Goal: Transaction & Acquisition: Obtain resource

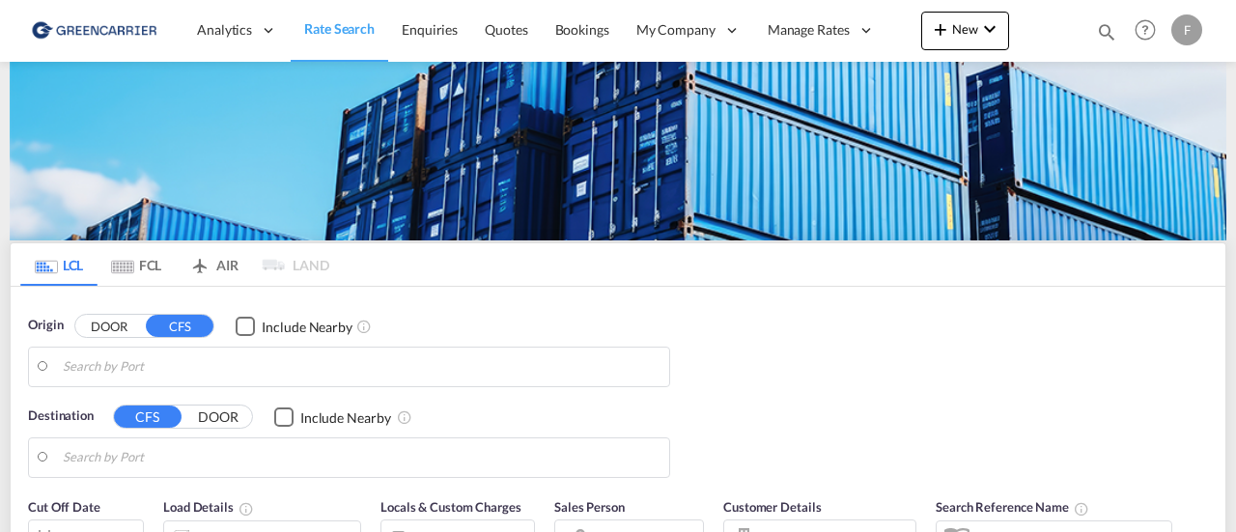
type input "[GEOGRAPHIC_DATA] ([GEOGRAPHIC_DATA]), [GEOGRAPHIC_DATA]"
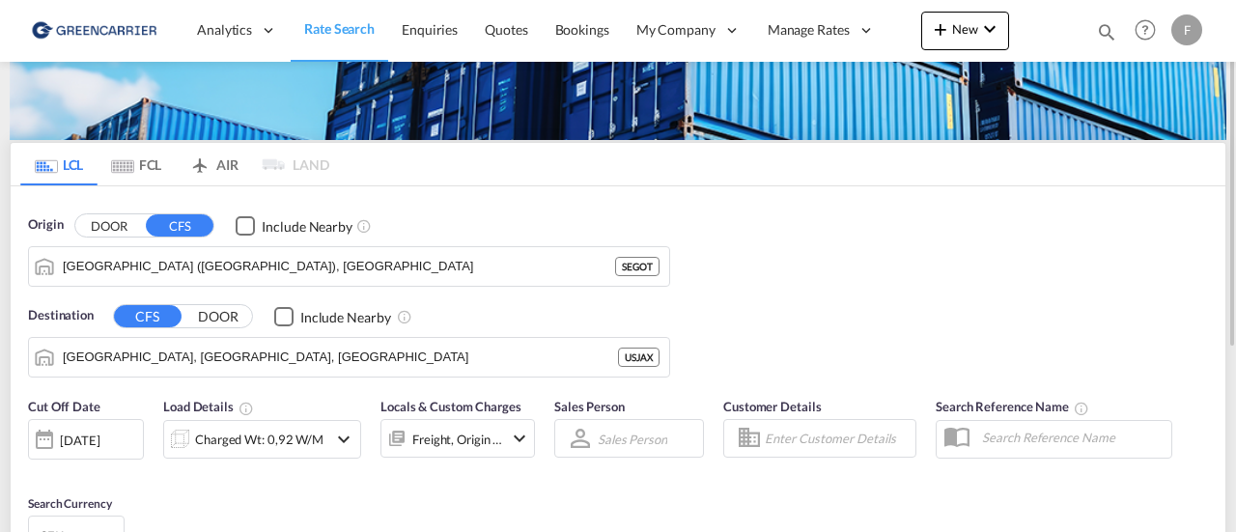
scroll to position [99, 0]
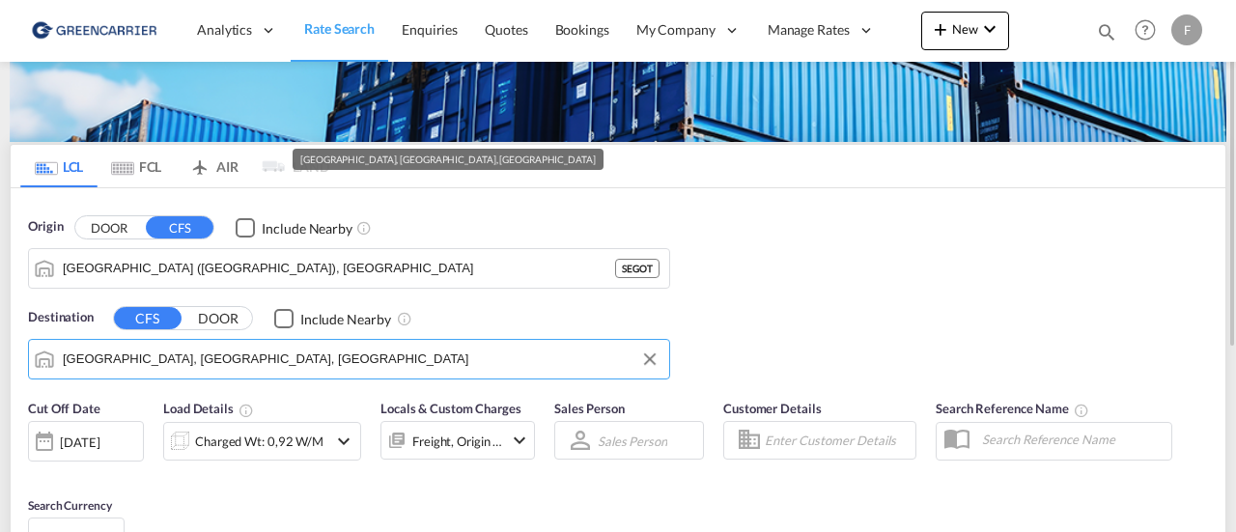
click at [242, 368] on input "[GEOGRAPHIC_DATA], [GEOGRAPHIC_DATA], [GEOGRAPHIC_DATA]" at bounding box center [361, 359] width 597 height 29
type input "c"
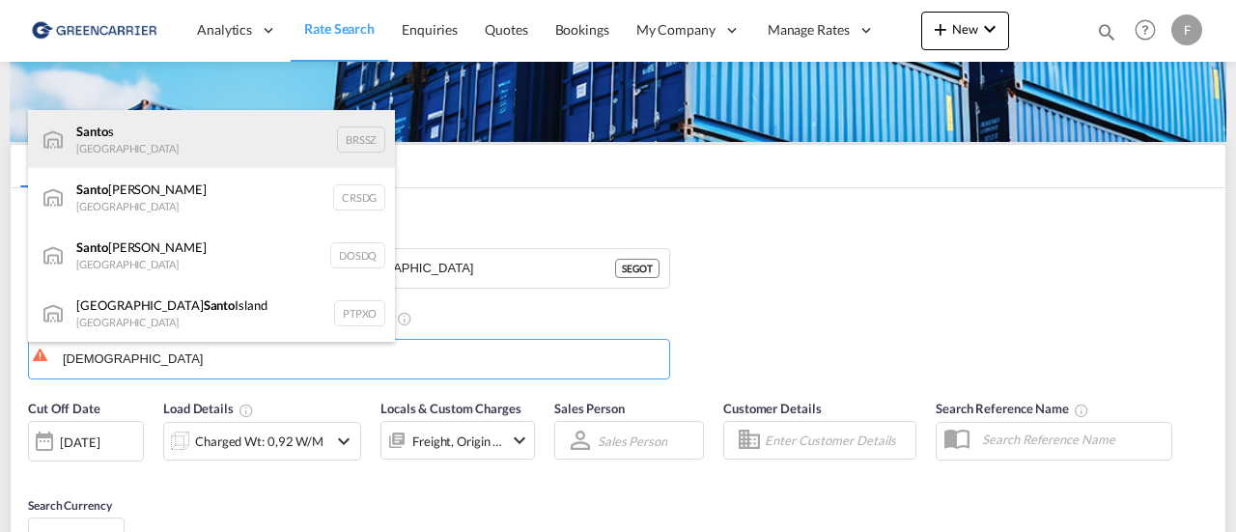
click at [241, 124] on div "Santo s [GEOGRAPHIC_DATA] BRSSZ" at bounding box center [211, 139] width 367 height 58
type input "[PERSON_NAME], BRSSZ"
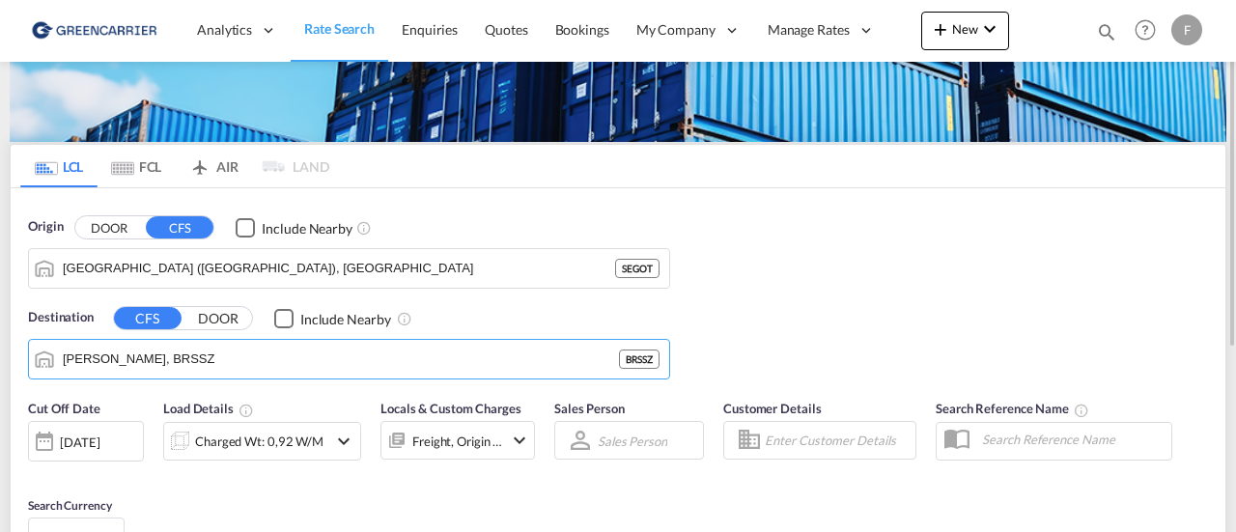
click at [811, 437] on input "Enter Customer Details" at bounding box center [837, 440] width 145 height 29
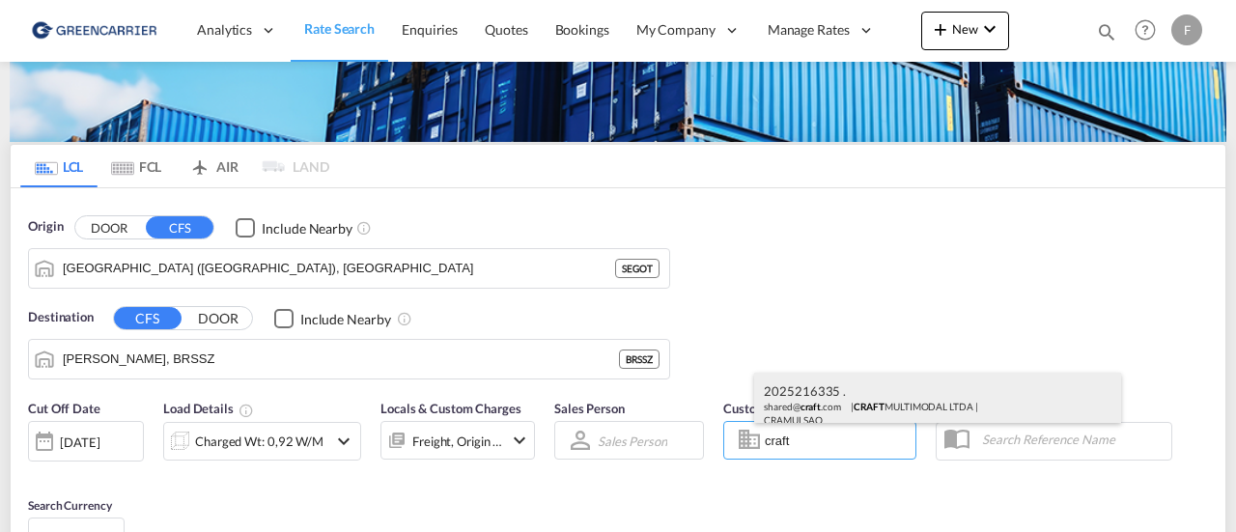
click at [831, 390] on div "2025216335 . shared@ craft .com | CRAFT MULTIMODAL LTDA | CRAMULSAO" at bounding box center [937, 405] width 367 height 64
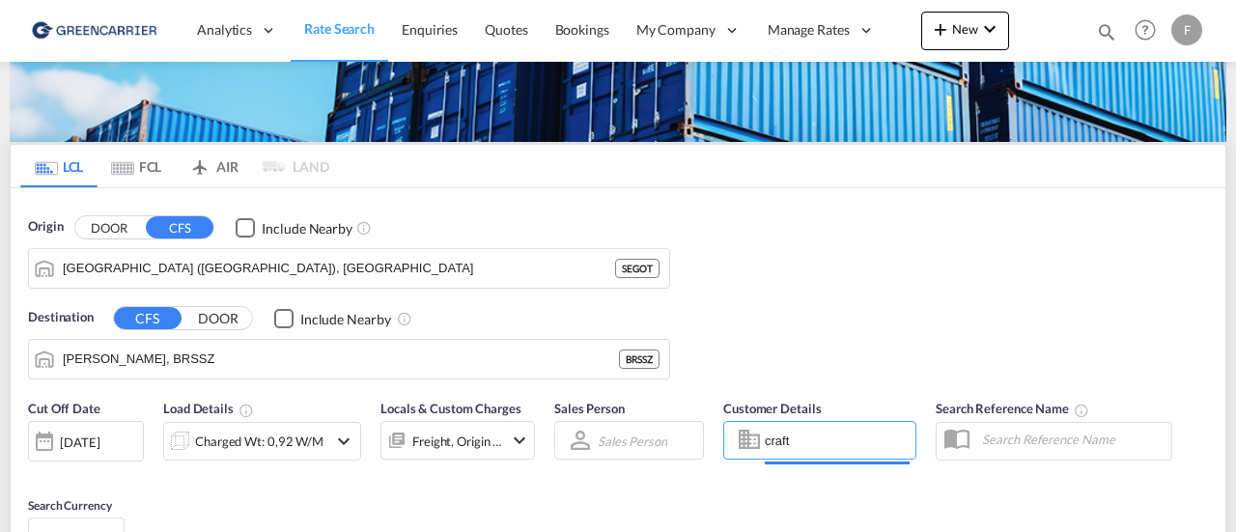
type input "CRAFT MULTIMODAL LTDA, 2025216335 ., [EMAIL_ADDRESS][DOMAIN_NAME]"
click at [277, 436] on div "Charged Wt: 0,92 W/M" at bounding box center [259, 441] width 128 height 27
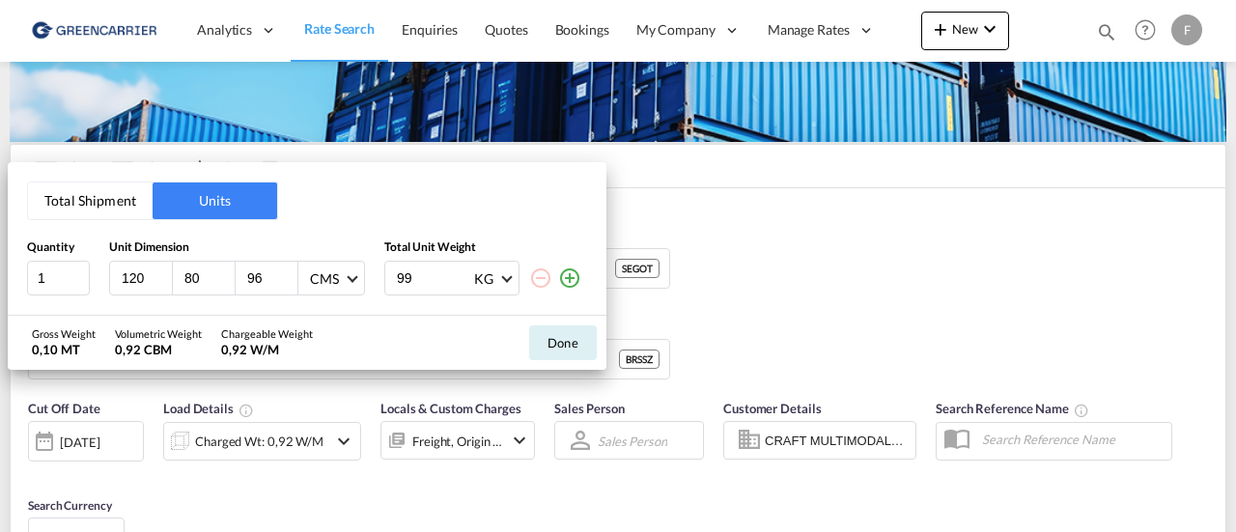
click at [93, 209] on button "Total Shipment" at bounding box center [90, 201] width 125 height 37
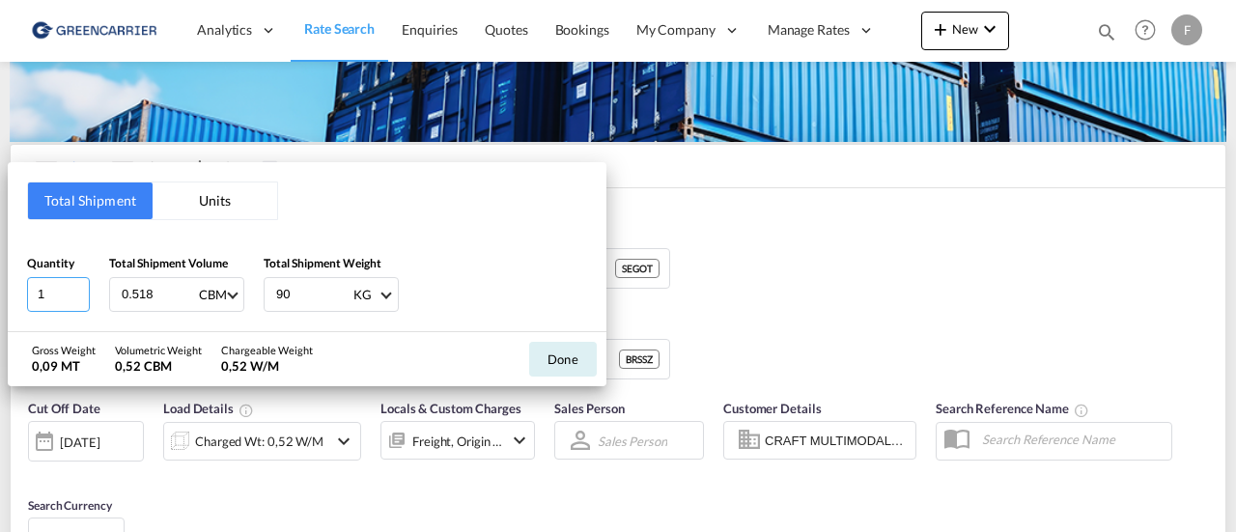
click at [42, 305] on input "1" at bounding box center [58, 294] width 63 height 35
type input "2"
drag, startPoint x: 156, startPoint y: 295, endPoint x: 0, endPoint y: 302, distance: 156.7
click at [0, 302] on div "Total Shipment Units Quantity 2 Total Shipment Volume 0.518 CBM CBM CFT Total S…" at bounding box center [618, 266] width 1236 height 532
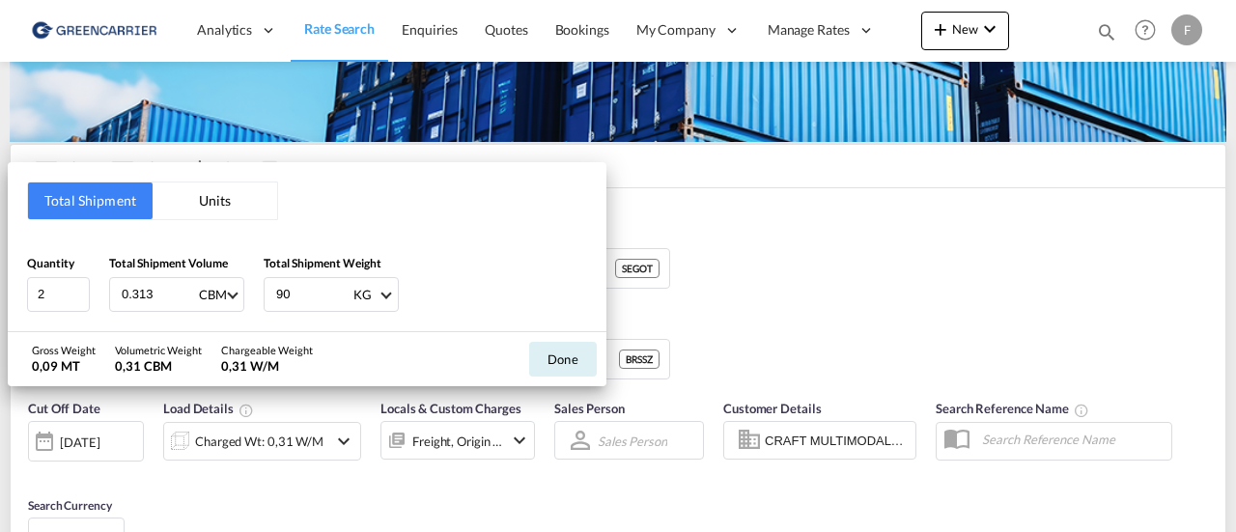
drag, startPoint x: 155, startPoint y: 292, endPoint x: 143, endPoint y: 294, distance: 11.8
click at [143, 294] on input "0.313" at bounding box center [158, 294] width 77 height 33
type input "0.303"
type input "92"
click at [580, 355] on button "Done" at bounding box center [563, 359] width 68 height 35
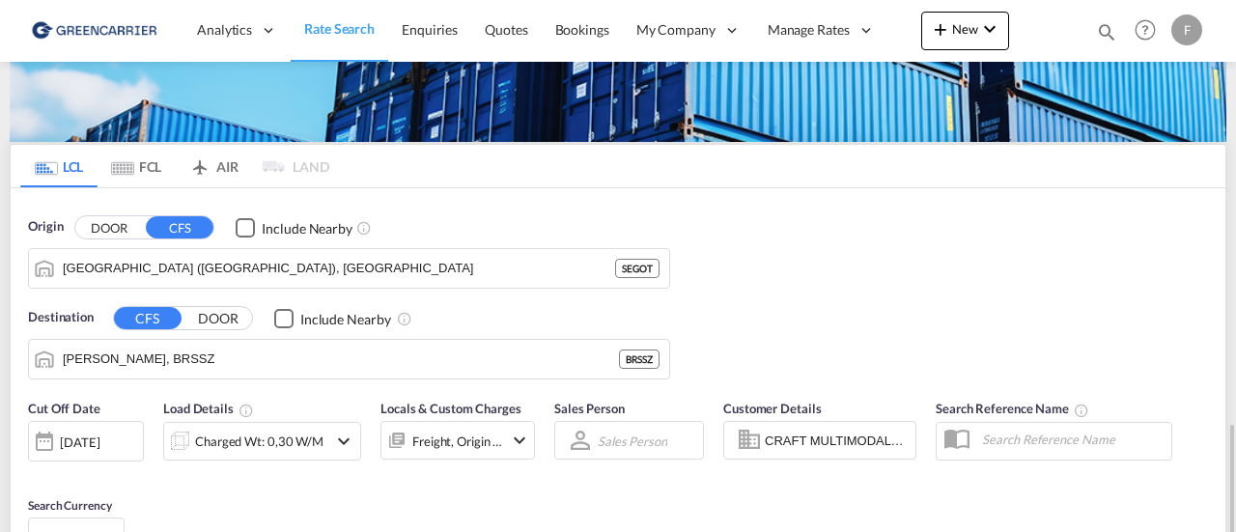
scroll to position [435, 0]
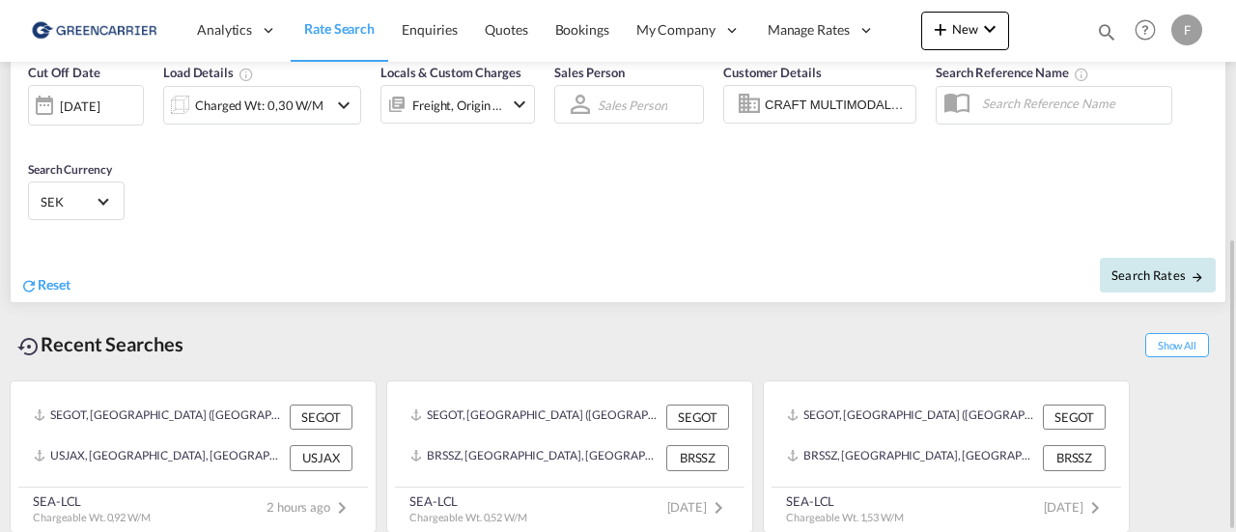
click at [1155, 279] on span "Search Rates" at bounding box center [1158, 275] width 93 height 15
type input "SEGOT to BRSSZ / [DATE]"
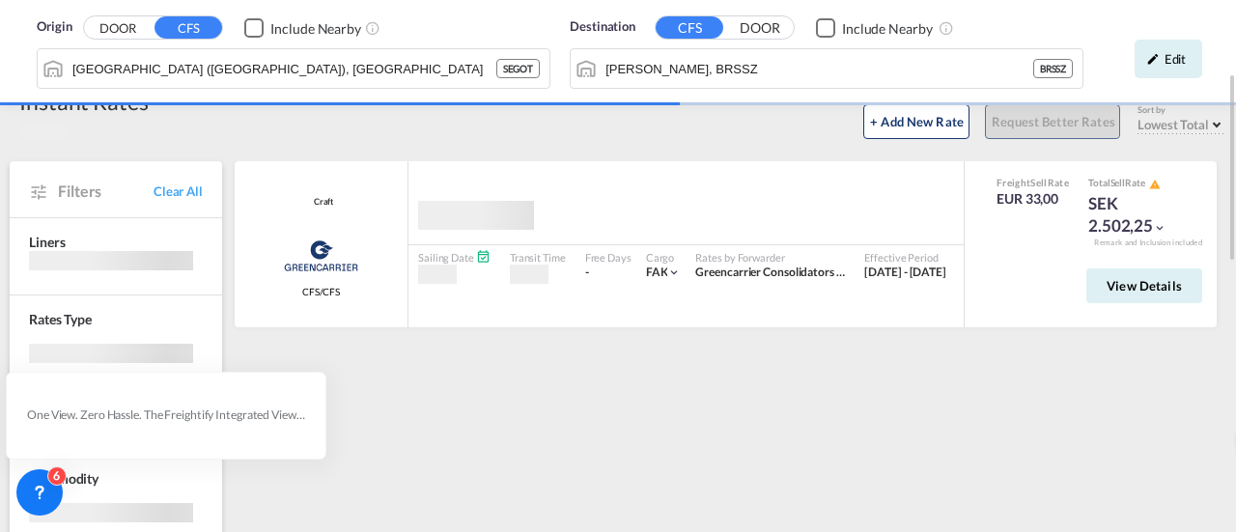
scroll to position [47, 0]
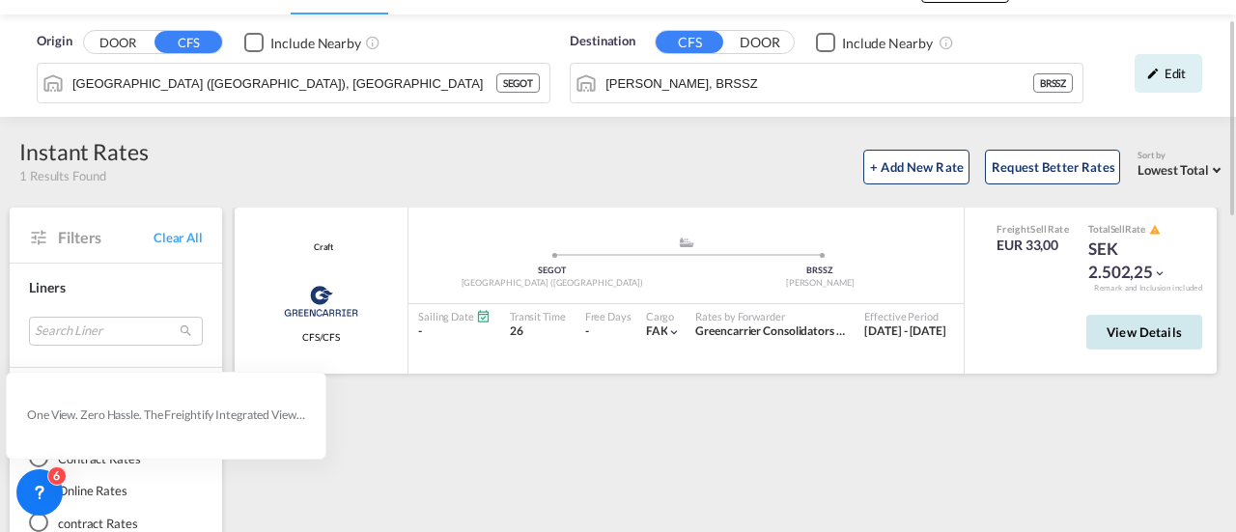
click at [1132, 334] on span "View Details" at bounding box center [1144, 332] width 75 height 15
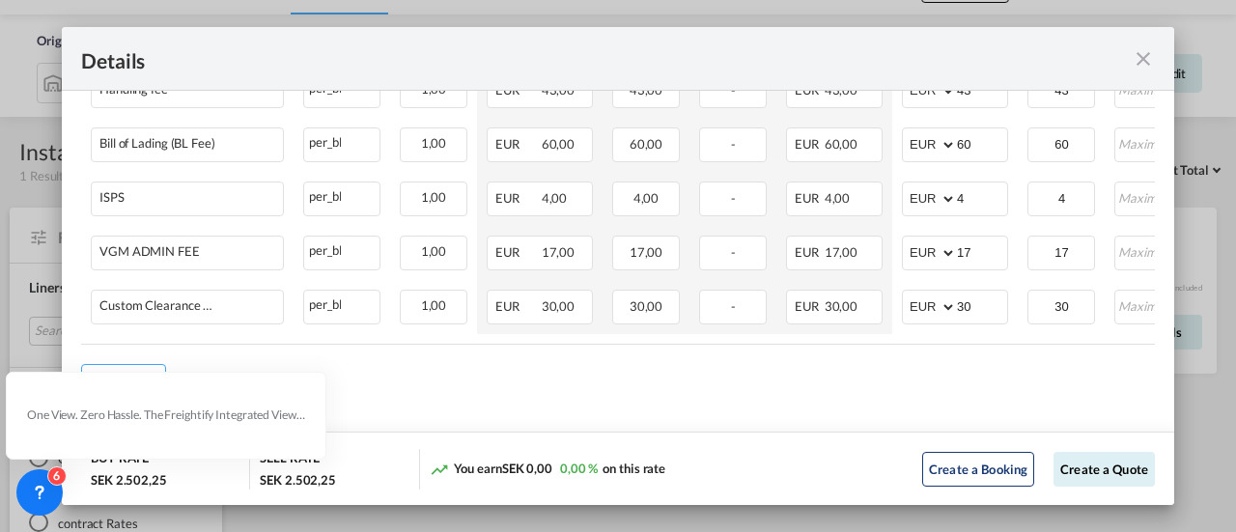
scroll to position [0, 311]
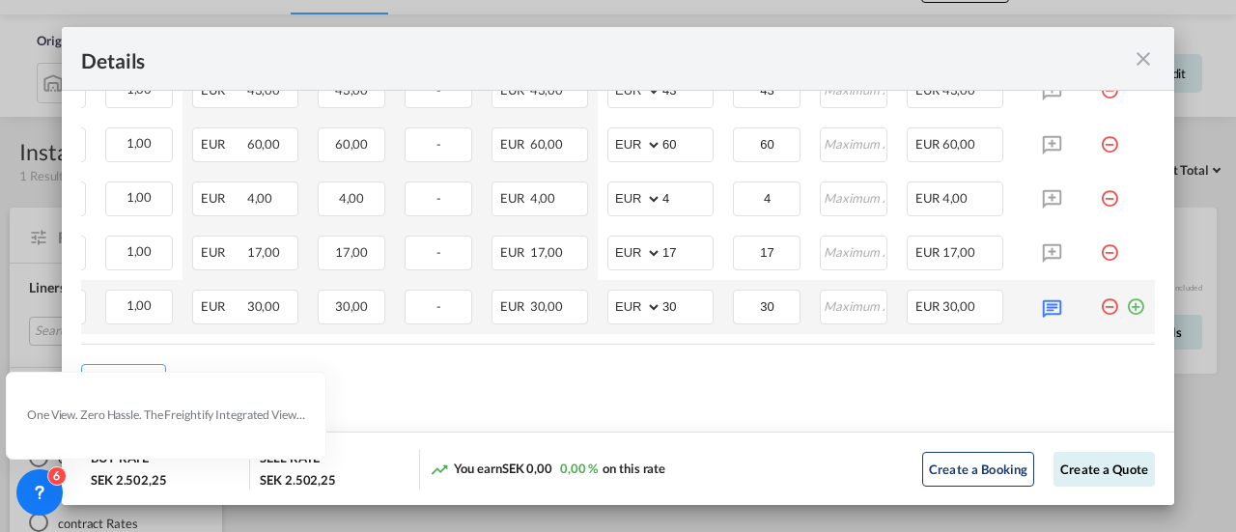
click at [1126, 306] on md-icon "icon-plus-circle-outline green-400-fg" at bounding box center [1135, 299] width 19 height 19
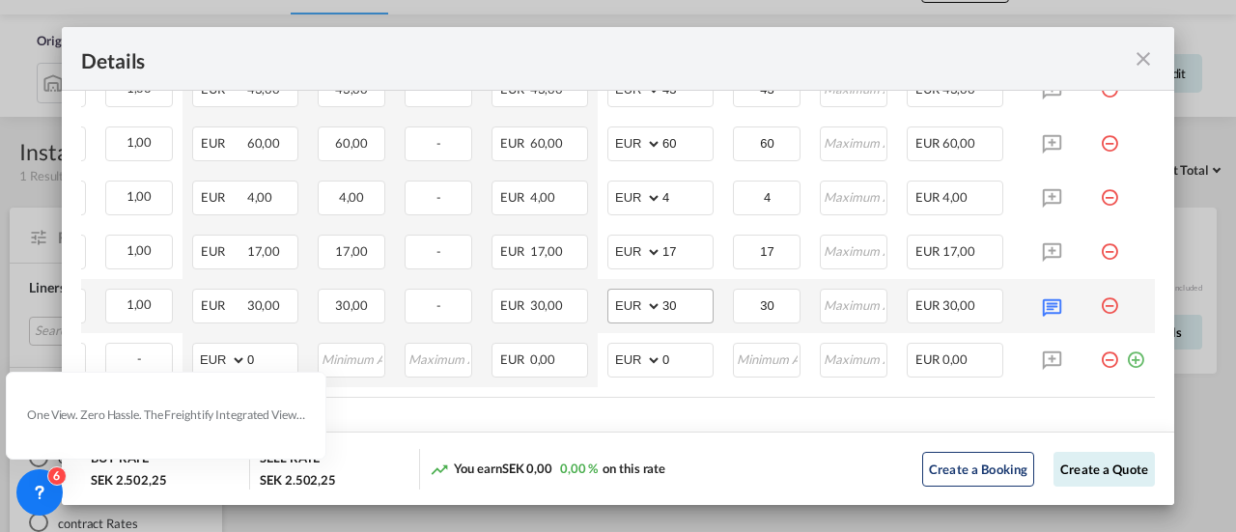
scroll to position [0, 0]
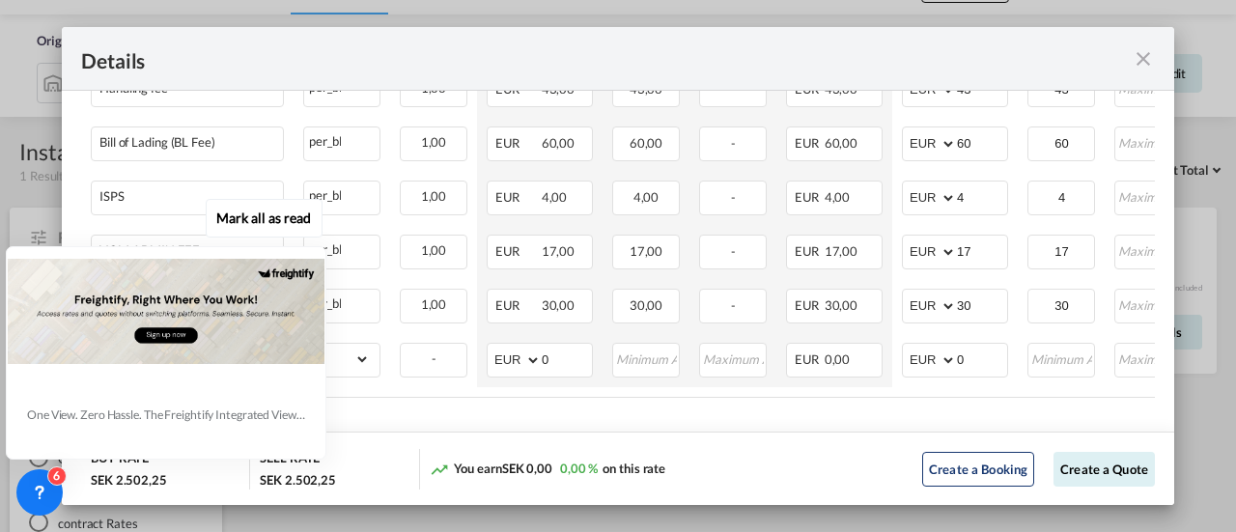
click at [205, 357] on div at bounding box center [166, 311] width 317 height 126
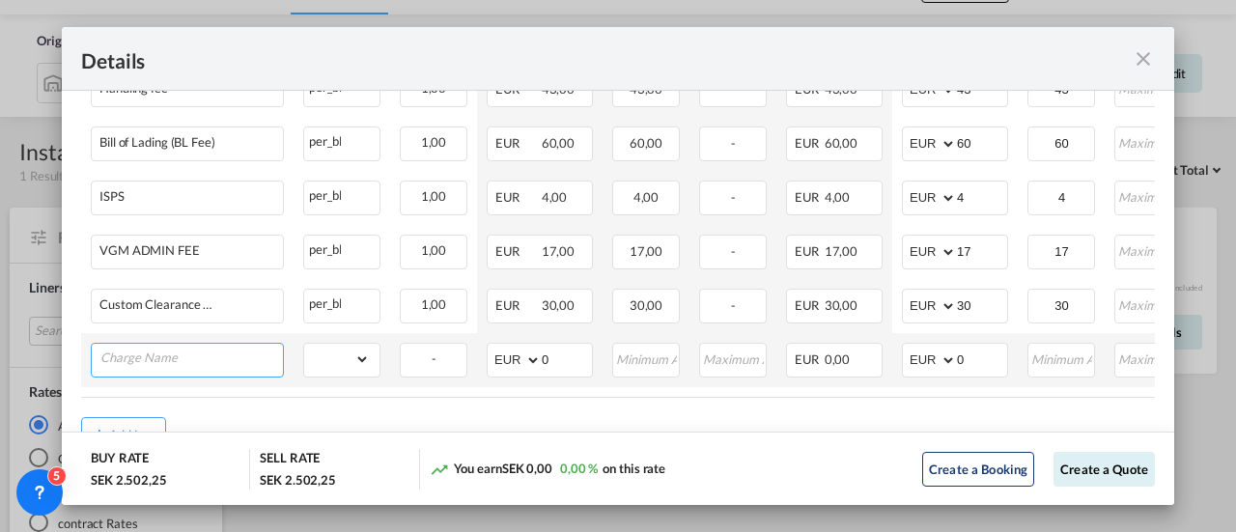
click at [211, 353] on input "Charge Name" at bounding box center [191, 358] width 183 height 29
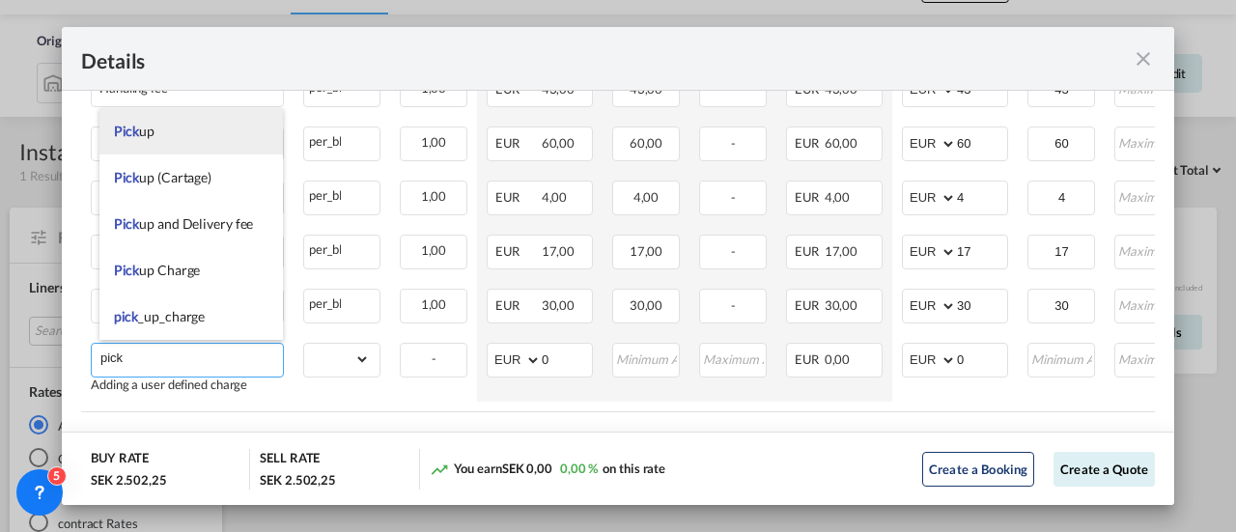
click at [153, 132] on span "Pick up" at bounding box center [134, 131] width 41 height 16
type input "Pick up"
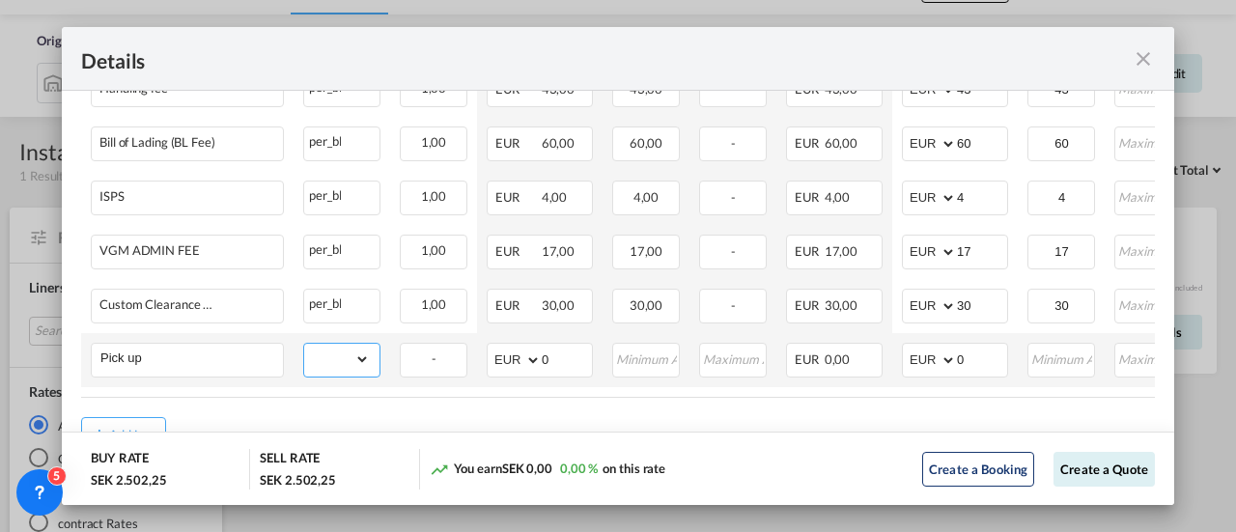
click at [361, 358] on select "gross_weight volumetric_weight per_shipment per_bl per_km per_hawb per_kg flat …" at bounding box center [337, 359] width 66 height 31
select select "per_shipment"
click at [304, 344] on select "gross_weight volumetric_weight per_shipment per_bl per_km per_hawb per_kg flat …" at bounding box center [337, 359] width 66 height 31
drag, startPoint x: 991, startPoint y: 360, endPoint x: 763, endPoint y: 368, distance: 228.1
click at [763, 368] on tr "Pick up Please Enter Already Exists gross_weight volumetric_weight per_shipment…" at bounding box center [765, 360] width 1369 height 54
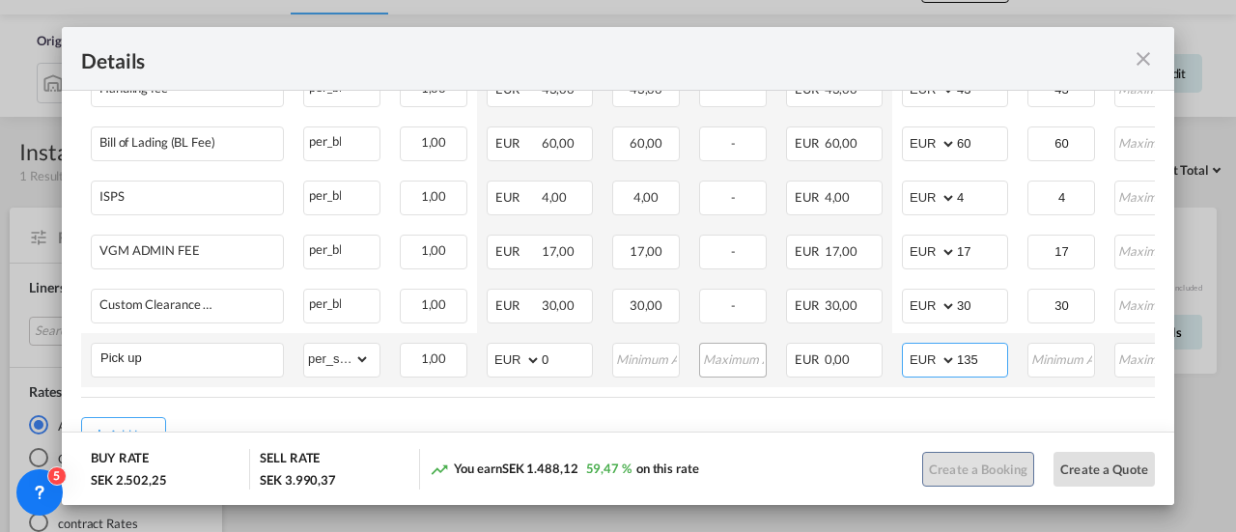
type input "135"
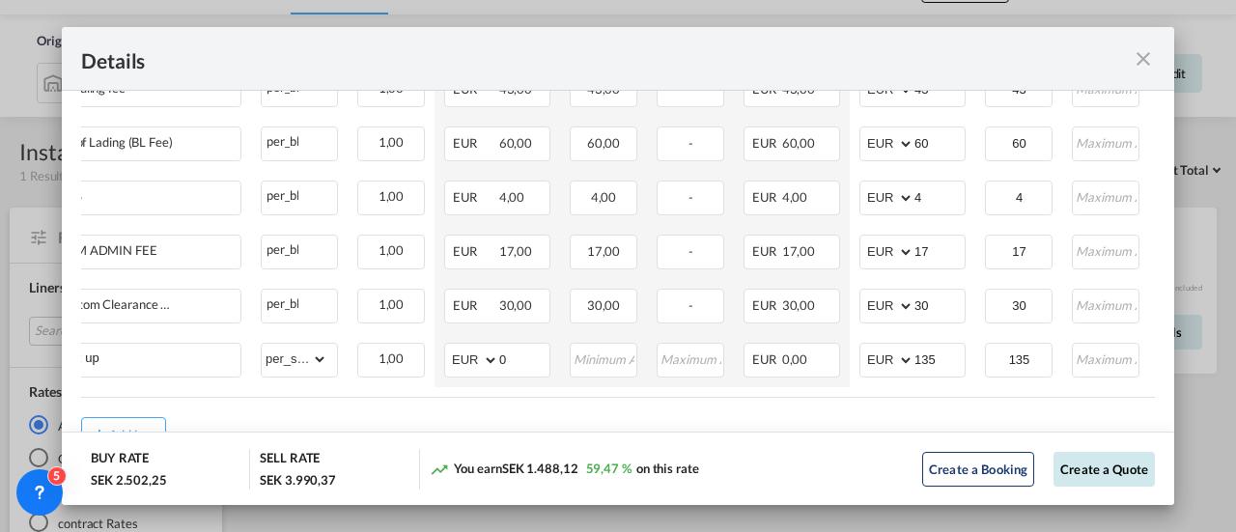
click at [1085, 464] on button "Create a Quote" at bounding box center [1104, 469] width 101 height 35
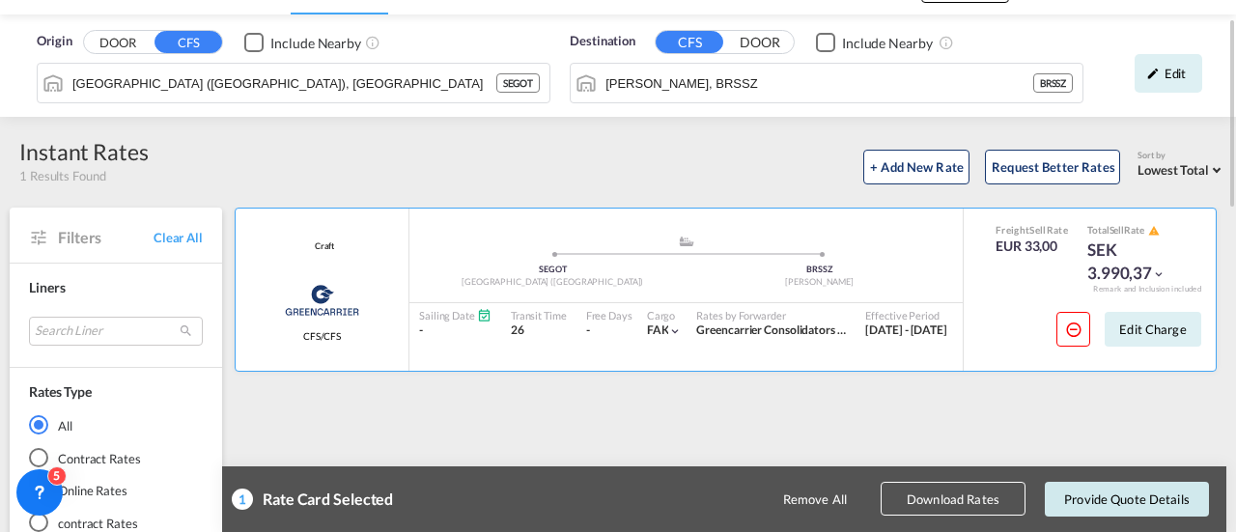
click at [1078, 511] on button "Provide Quote Details" at bounding box center [1127, 499] width 164 height 35
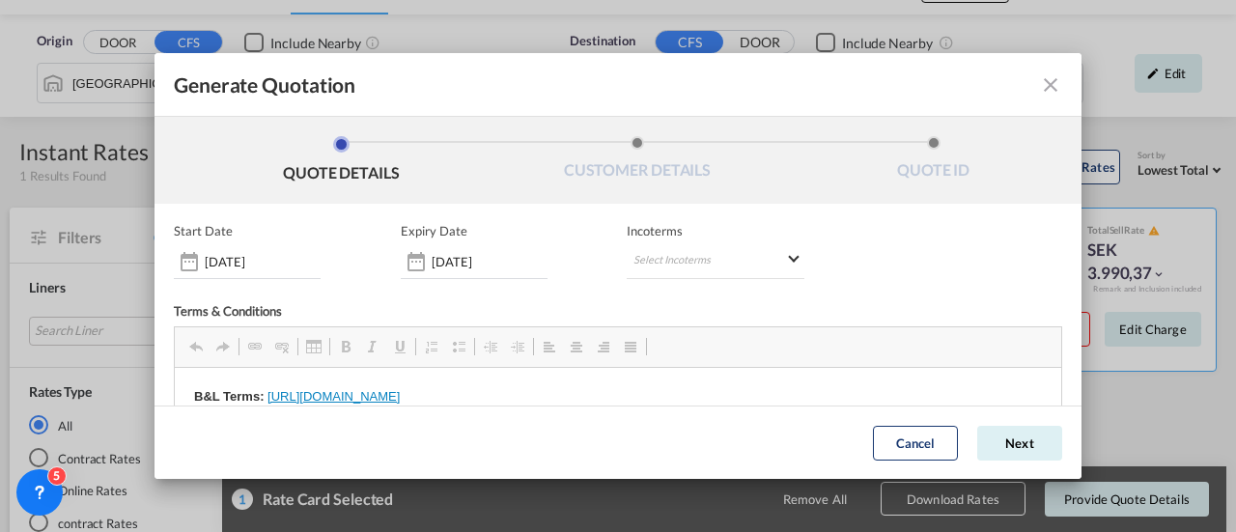
scroll to position [0, 0]
click at [685, 256] on md-select "Select Incoterms EXW - import Ex Works CIF - import Cost,Insurance and Freight …" at bounding box center [716, 261] width 178 height 35
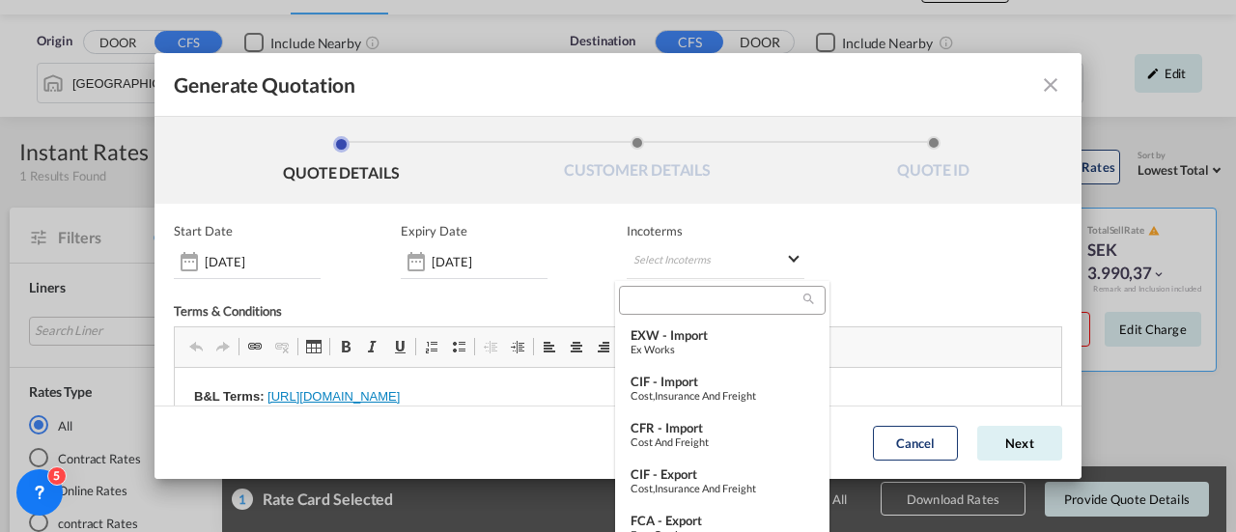
click at [678, 298] on input "search" at bounding box center [714, 300] width 179 height 17
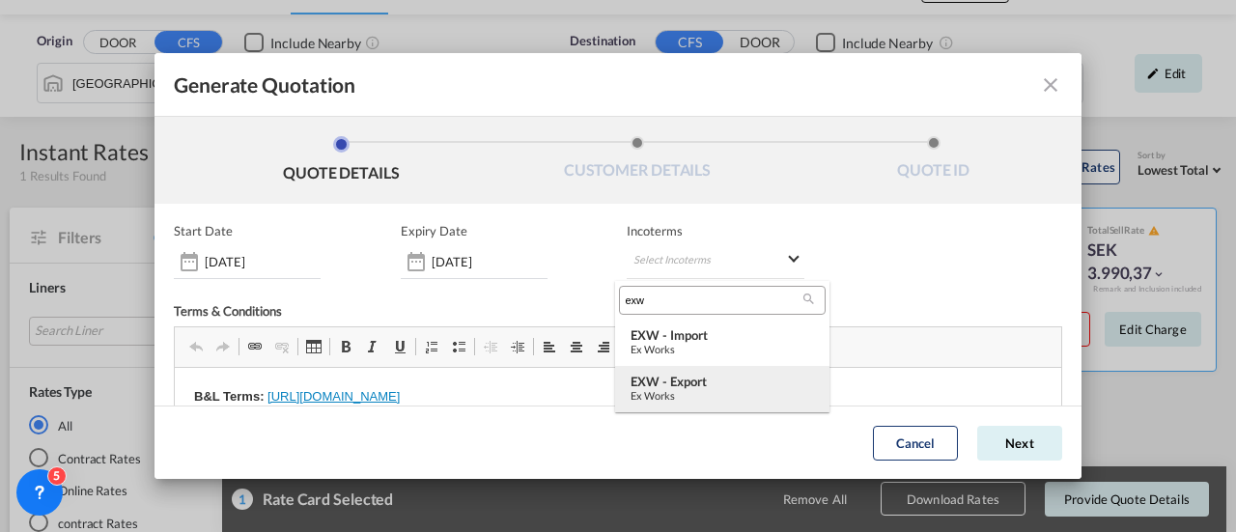
type input "exw"
click at [676, 383] on div "EXW - export" at bounding box center [723, 381] width 184 height 15
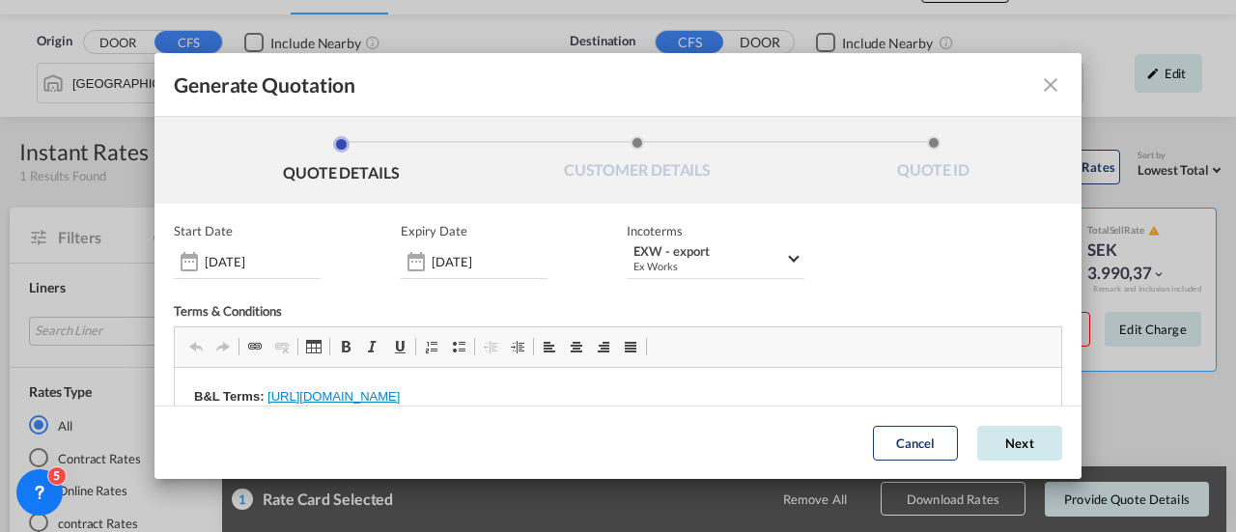
click at [997, 438] on button "Next" at bounding box center [1019, 443] width 85 height 35
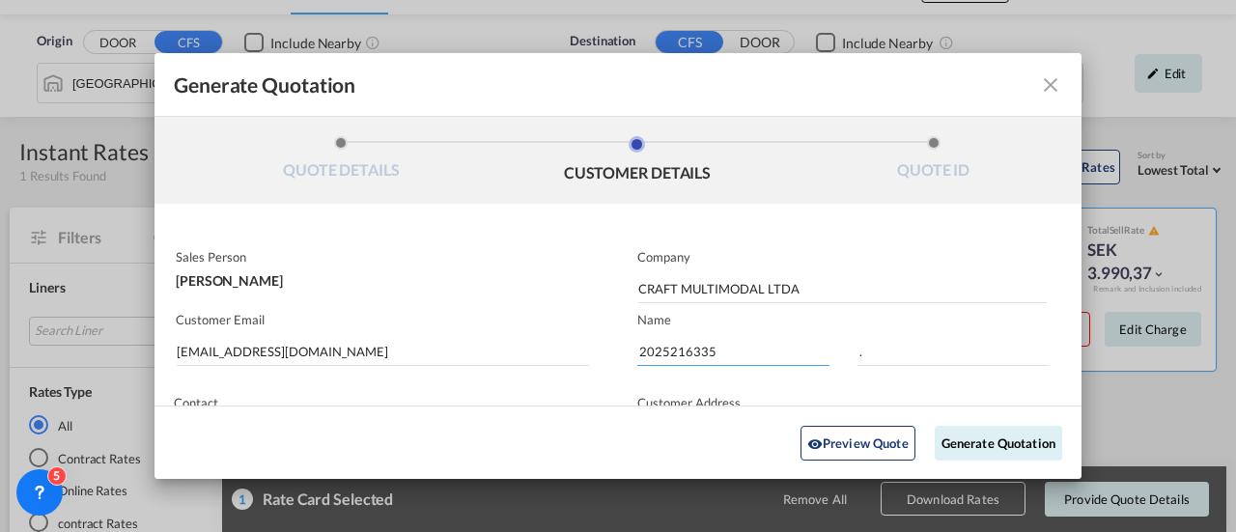
click at [654, 351] on input "2025216335" at bounding box center [733, 351] width 192 height 29
paste input "900"
type input "2025219005"
click at [1006, 439] on button "Generate Quotation" at bounding box center [998, 442] width 127 height 35
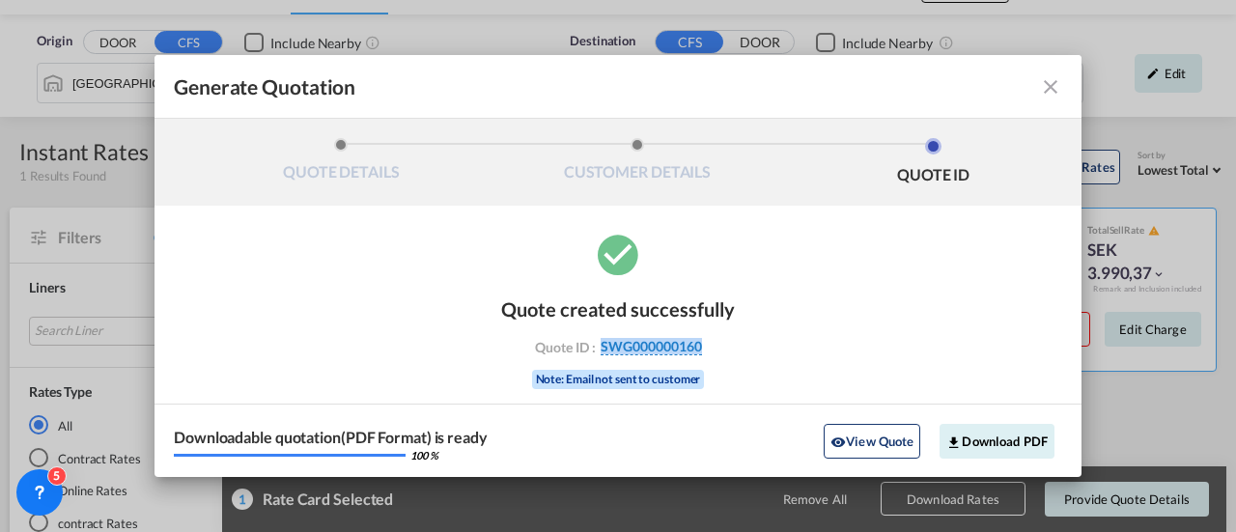
drag, startPoint x: 729, startPoint y: 342, endPoint x: 602, endPoint y: 347, distance: 127.6
click at [602, 347] on div "Quote created successfully Quote ID : SWG000000160 Note: Email not sent to cust…" at bounding box center [618, 341] width 234 height 126
copy span "SWG000000160"
click at [1000, 428] on button "Download PDF" at bounding box center [997, 441] width 115 height 35
